Goal: Check status: Check status

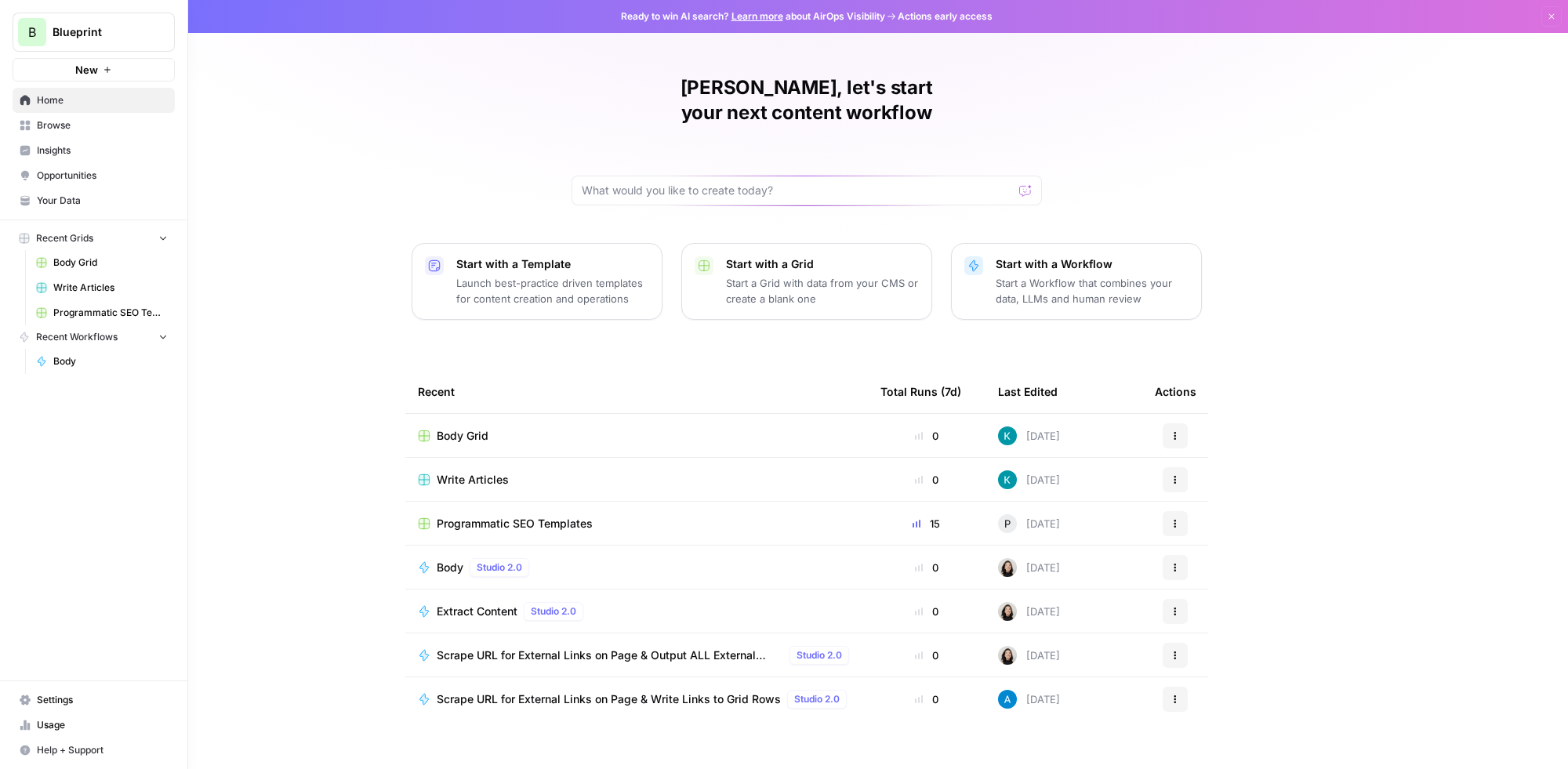
click at [50, 104] on span "Home" at bounding box center [102, 100] width 131 height 14
click at [74, 262] on span "Body Grid" at bounding box center [111, 262] width 115 height 14
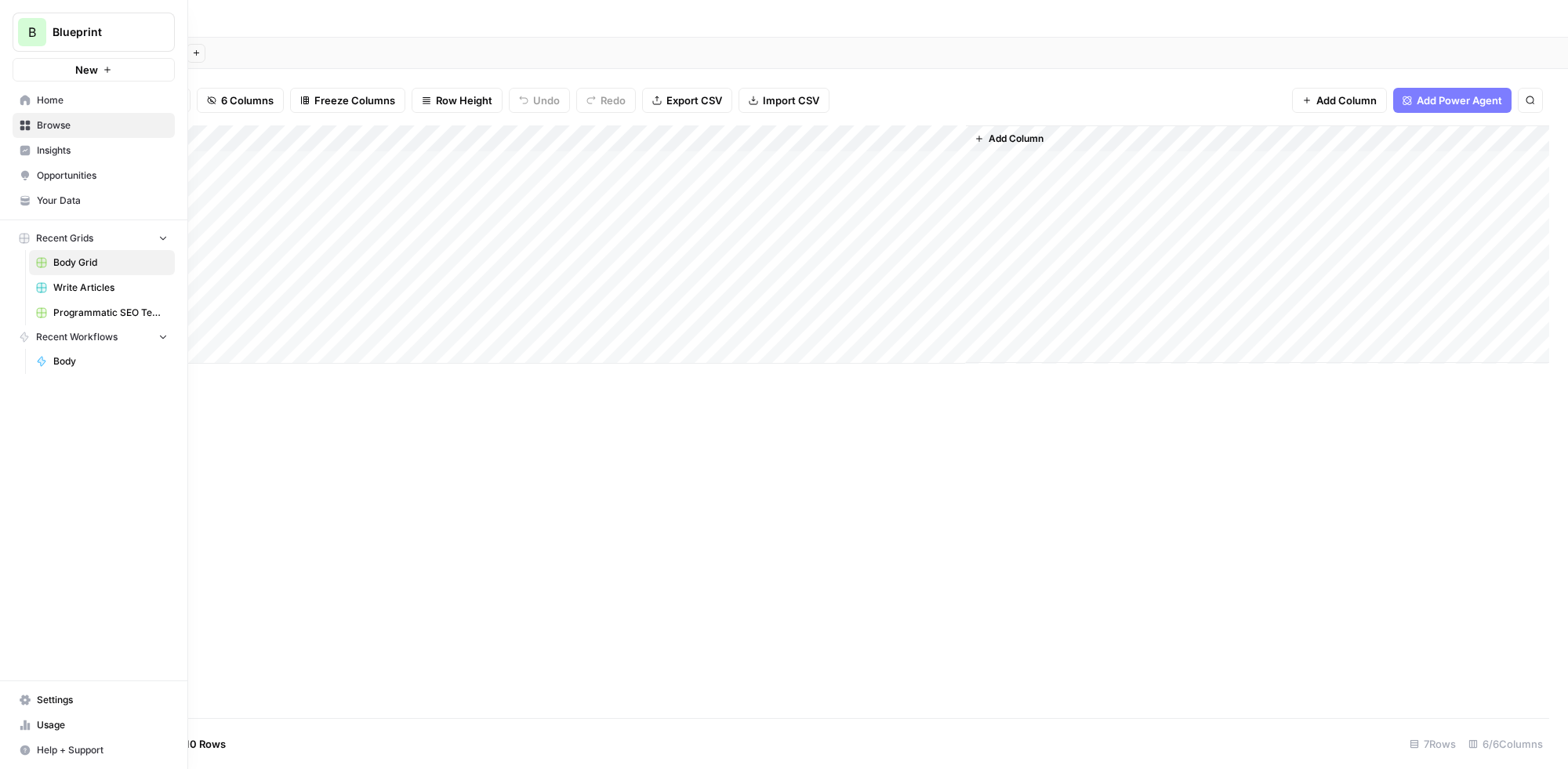
click at [64, 365] on span "Body" at bounding box center [111, 361] width 115 height 14
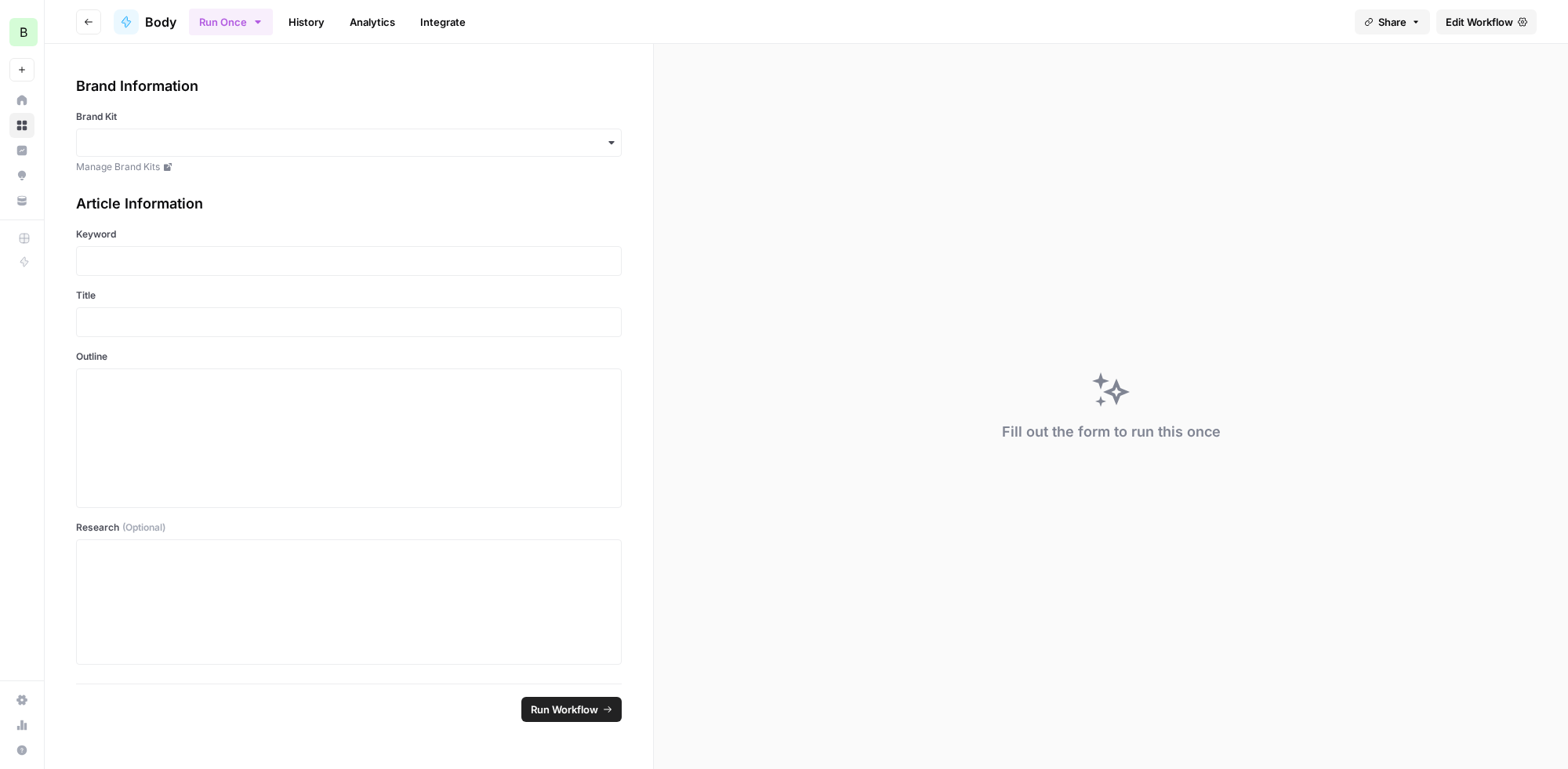
click at [311, 18] on link "History" at bounding box center [306, 22] width 55 height 25
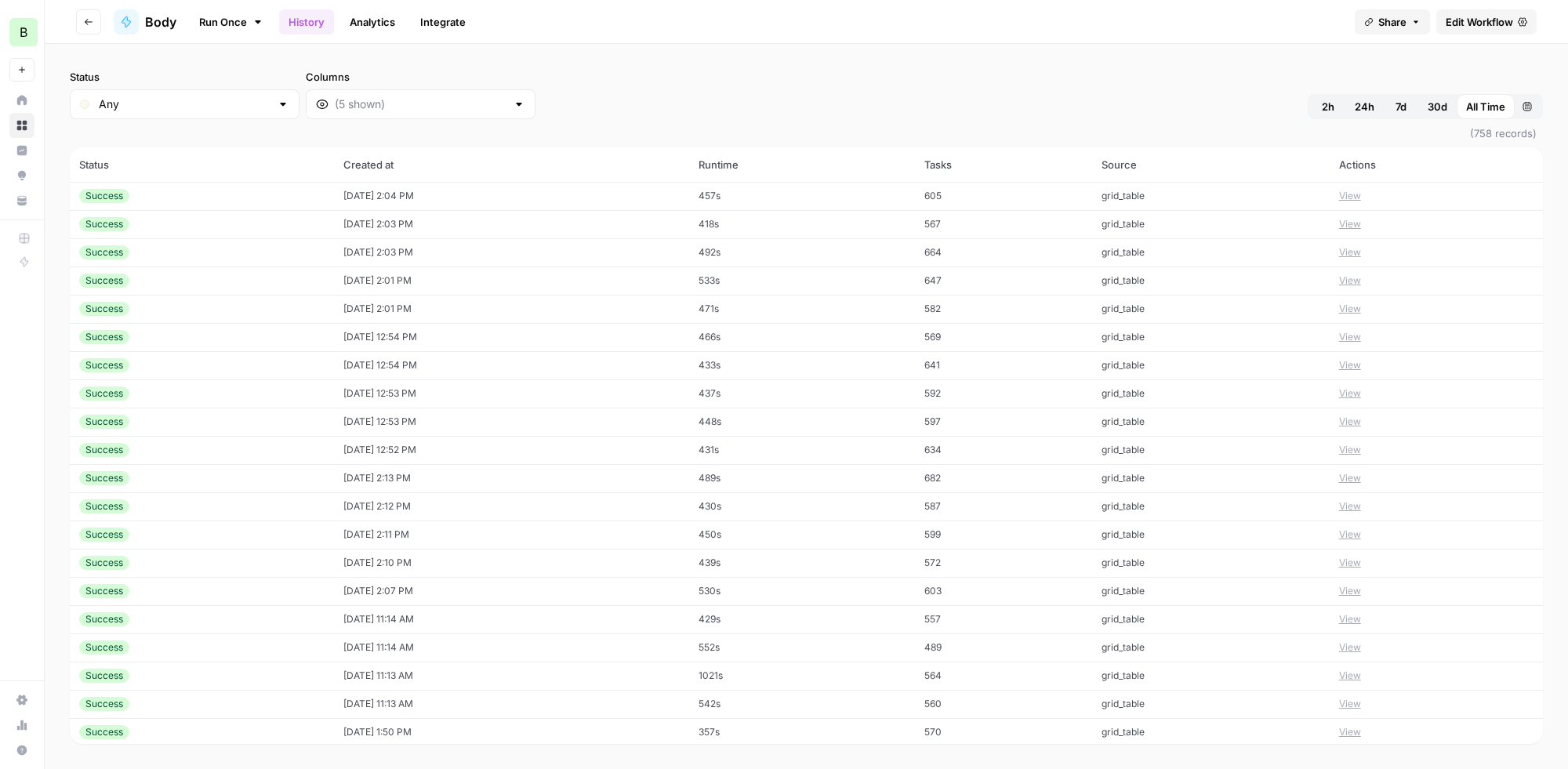
click at [276, 206] on td "Success" at bounding box center [202, 196] width 264 height 28
